Goal: Transaction & Acquisition: Purchase product/service

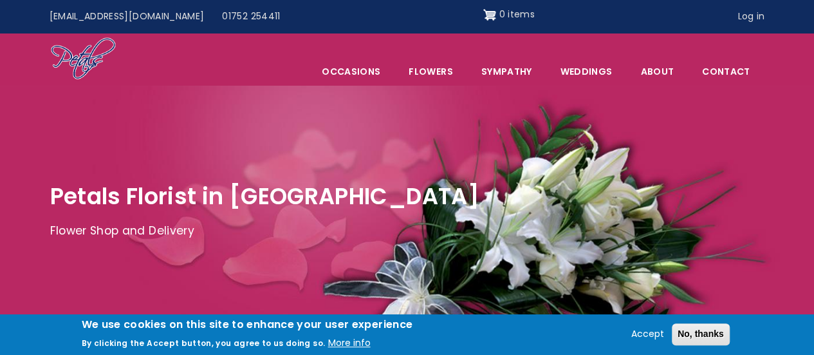
scroll to position [32, 0]
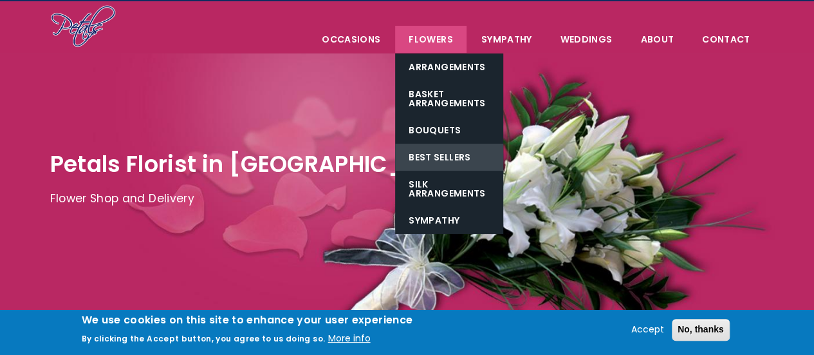
click at [445, 157] on link "Best Sellers" at bounding box center [449, 157] width 108 height 27
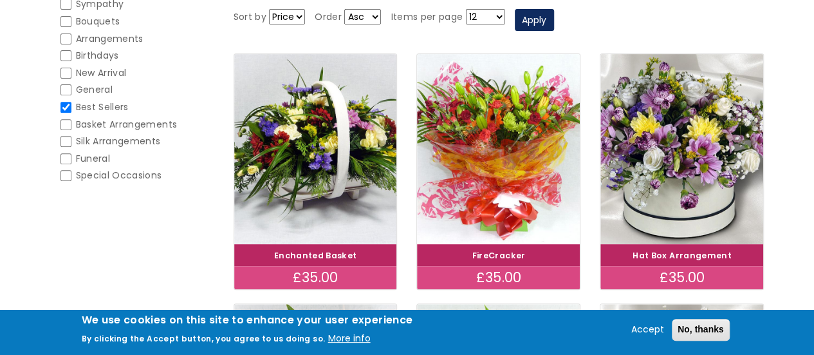
scroll to position [212, 0]
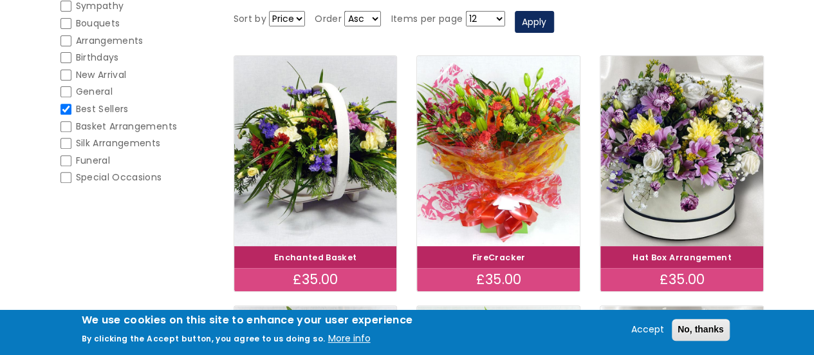
click at [63, 60] on input "Birthdays" at bounding box center [65, 57] width 11 height 11
checkbox input "false"
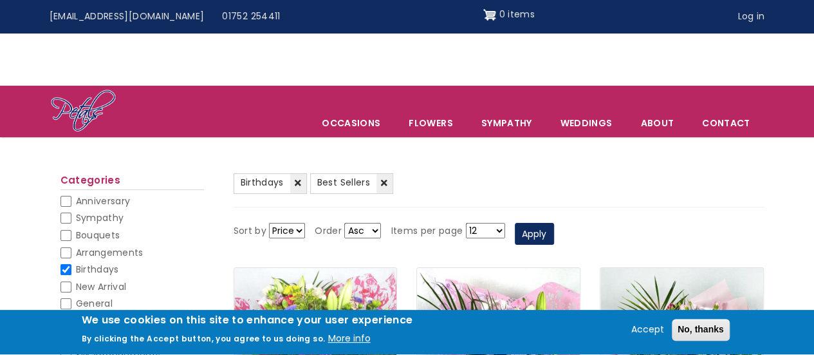
scroll to position [122, 0]
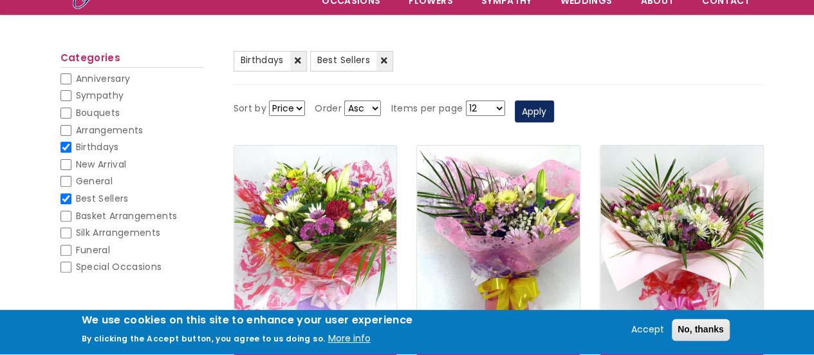
click at [88, 200] on span "Best Sellers" at bounding box center [102, 198] width 53 height 13
click at [71, 200] on input "Best Sellers" at bounding box center [65, 198] width 11 height 11
checkbox input "false"
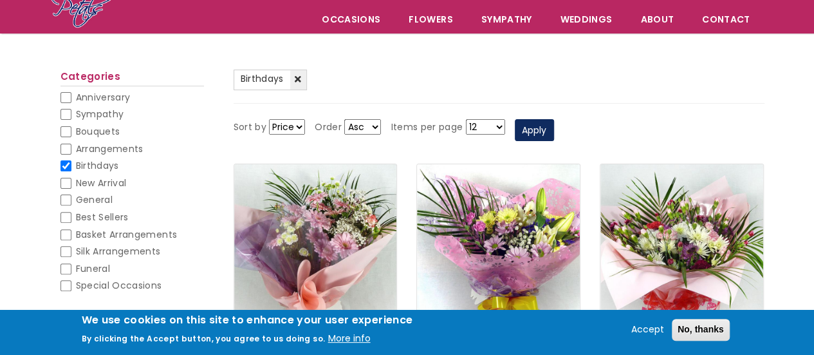
scroll to position [80, 0]
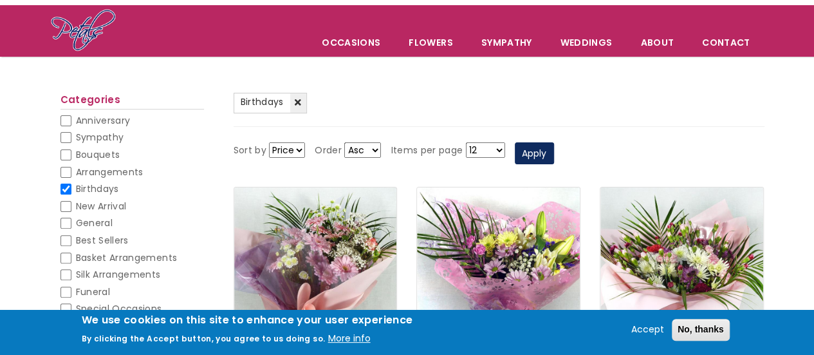
click at [65, 237] on input "Best Sellers" at bounding box center [65, 240] width 11 height 11
checkbox input "false"
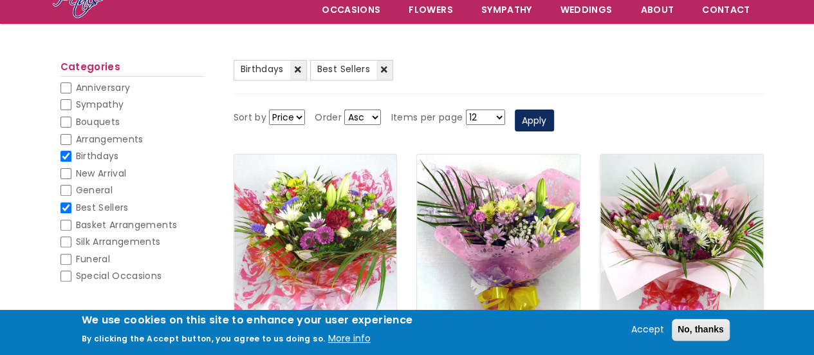
scroll to position [120, 0]
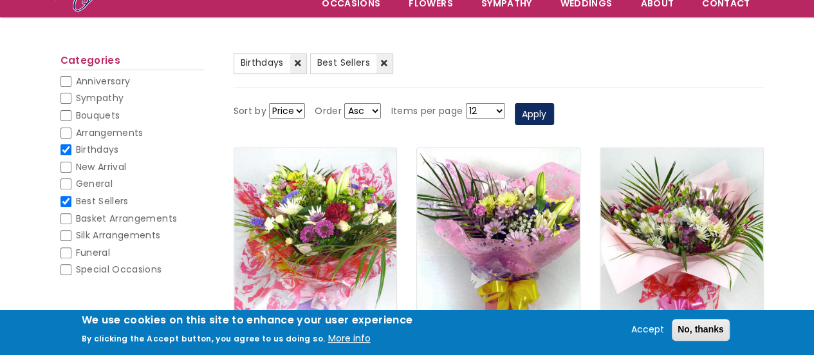
click at [70, 151] on input "Birthdays" at bounding box center [65, 149] width 11 height 11
checkbox input "false"
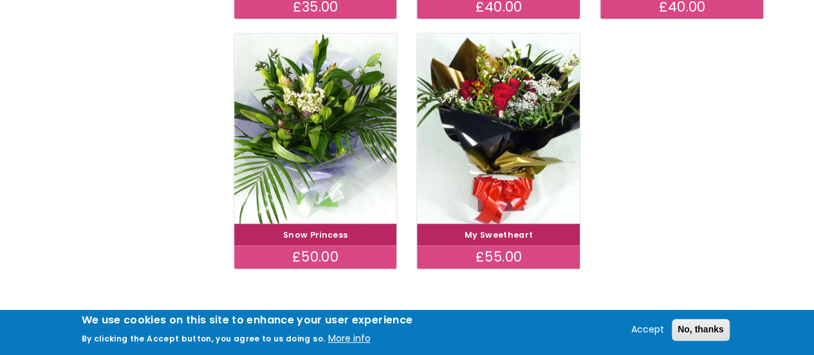
scroll to position [739, 0]
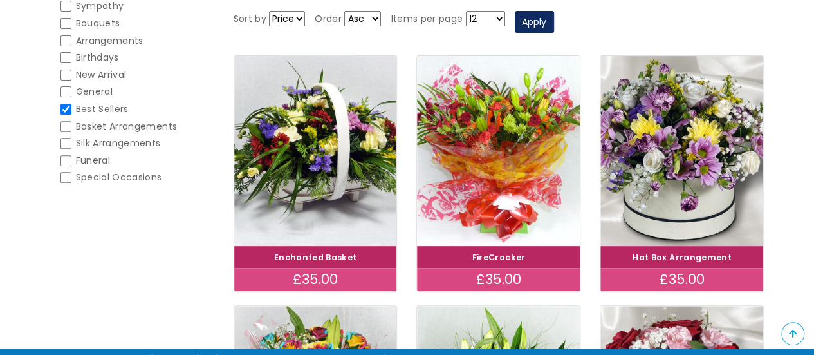
scroll to position [212, 0]
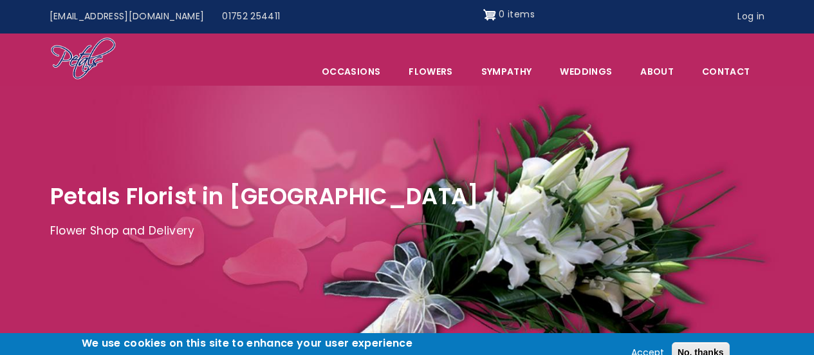
scroll to position [32, 0]
